Goal: Task Accomplishment & Management: Manage account settings

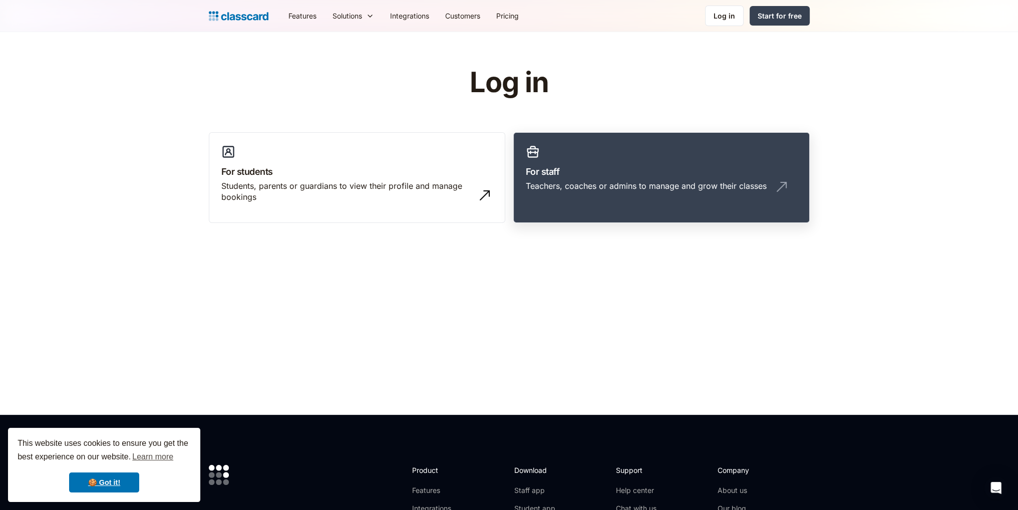
click at [637, 178] on link "For staff Teachers, coaches or admins to manage and grow their classes" at bounding box center [661, 177] width 296 height 91
click at [594, 161] on link "For staff Teachers, coaches or admins to manage and grow their classes" at bounding box center [661, 177] width 296 height 91
click at [635, 199] on link "For staff Teachers, coaches or admins to manage and grow their classes" at bounding box center [661, 177] width 296 height 91
